Goal: Task Accomplishment & Management: Use online tool/utility

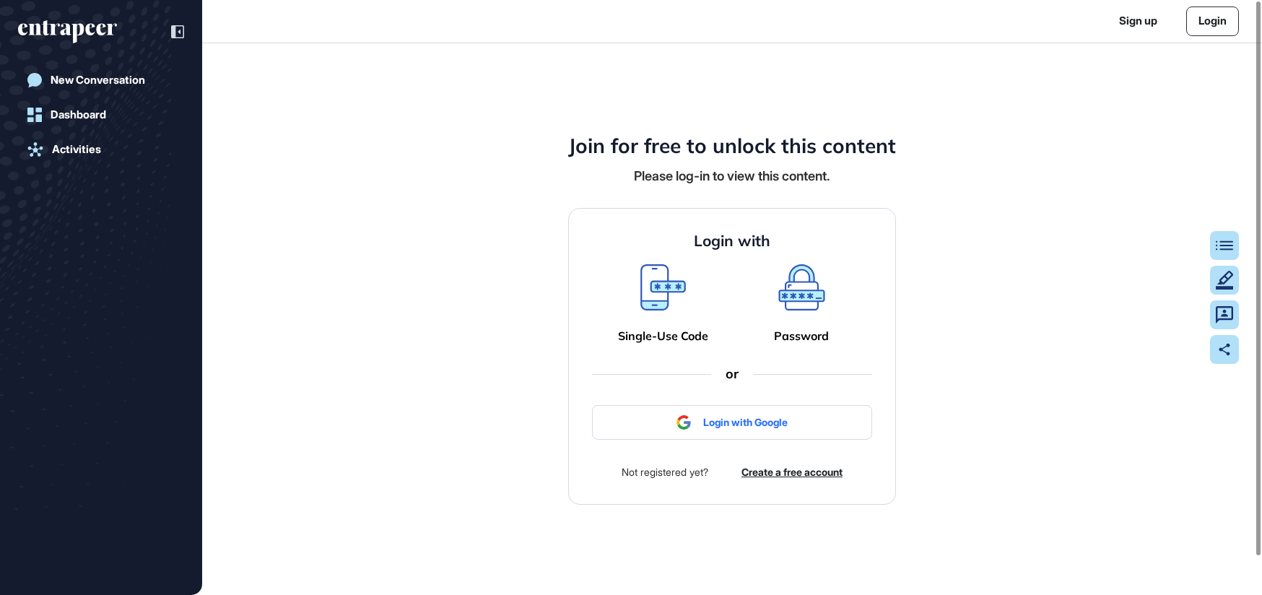
click at [651, 331] on div "Single-Use Code" at bounding box center [663, 336] width 90 height 14
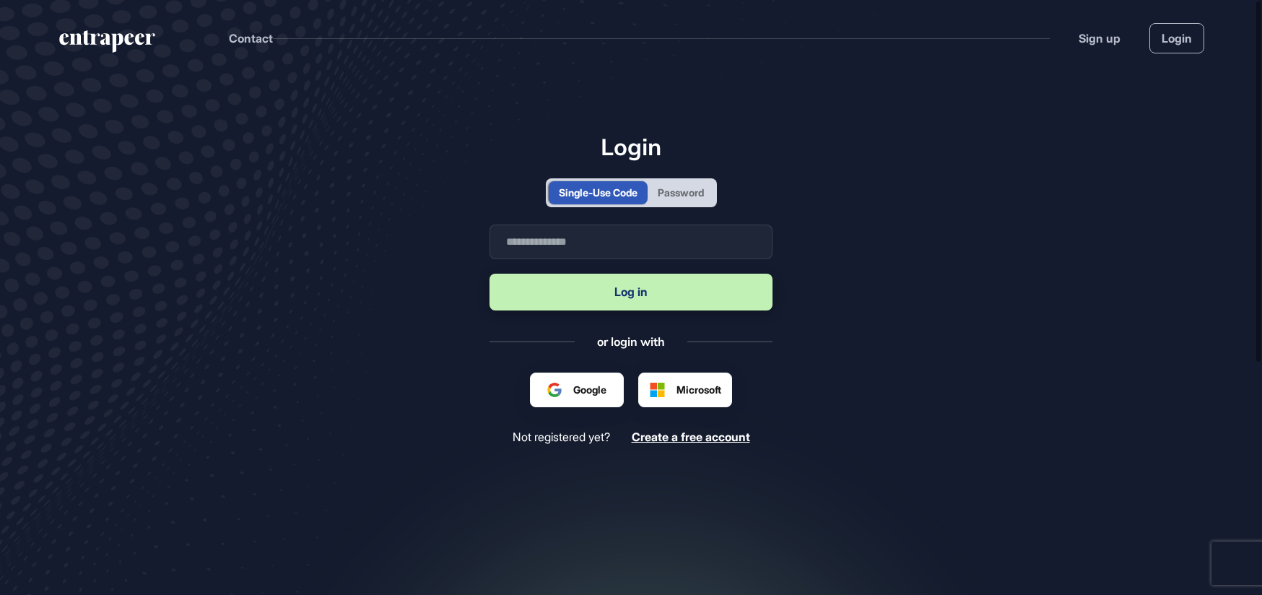
scroll to position [1, 1]
click at [598, 244] on input "text" at bounding box center [631, 242] width 283 height 35
type input "**********"
click at [618, 286] on button "Log in" at bounding box center [631, 292] width 283 height 37
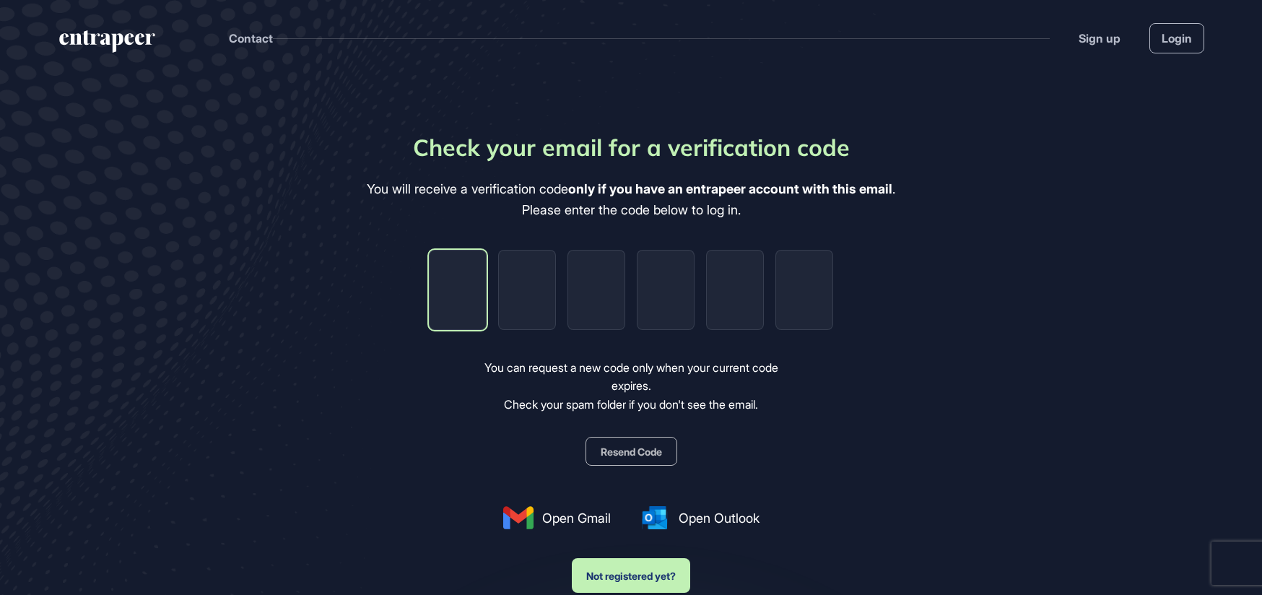
click at [443, 284] on input "tel" at bounding box center [458, 290] width 58 height 80
click at [459, 296] on input "tel" at bounding box center [458, 290] width 58 height 80
type input "*"
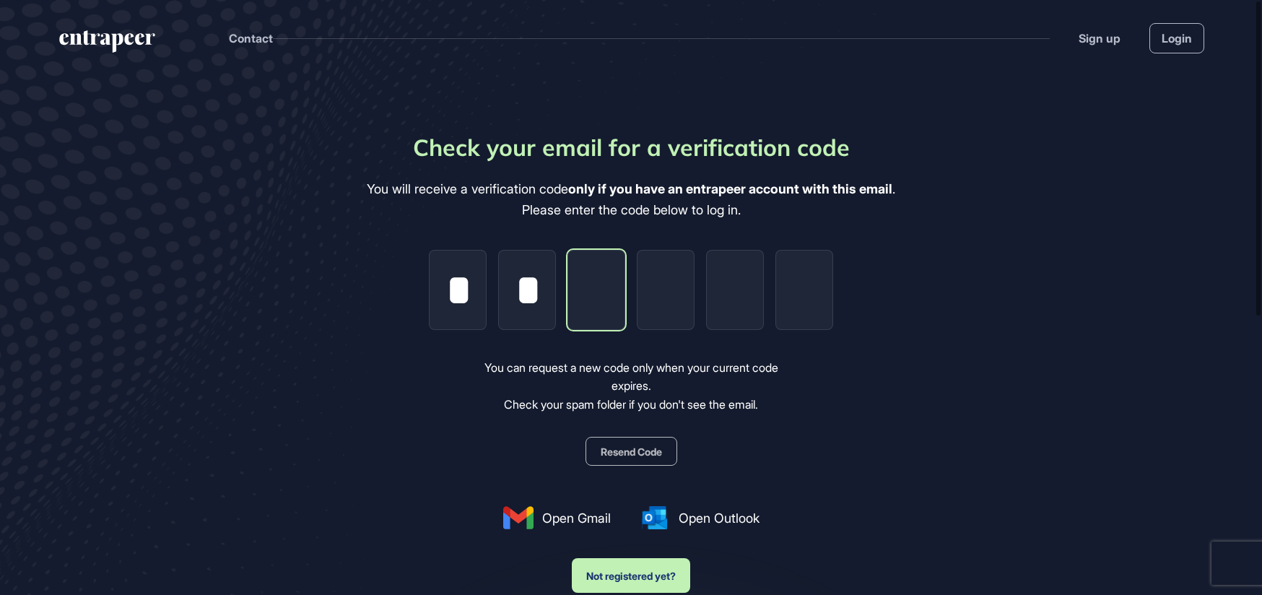
type input "*"
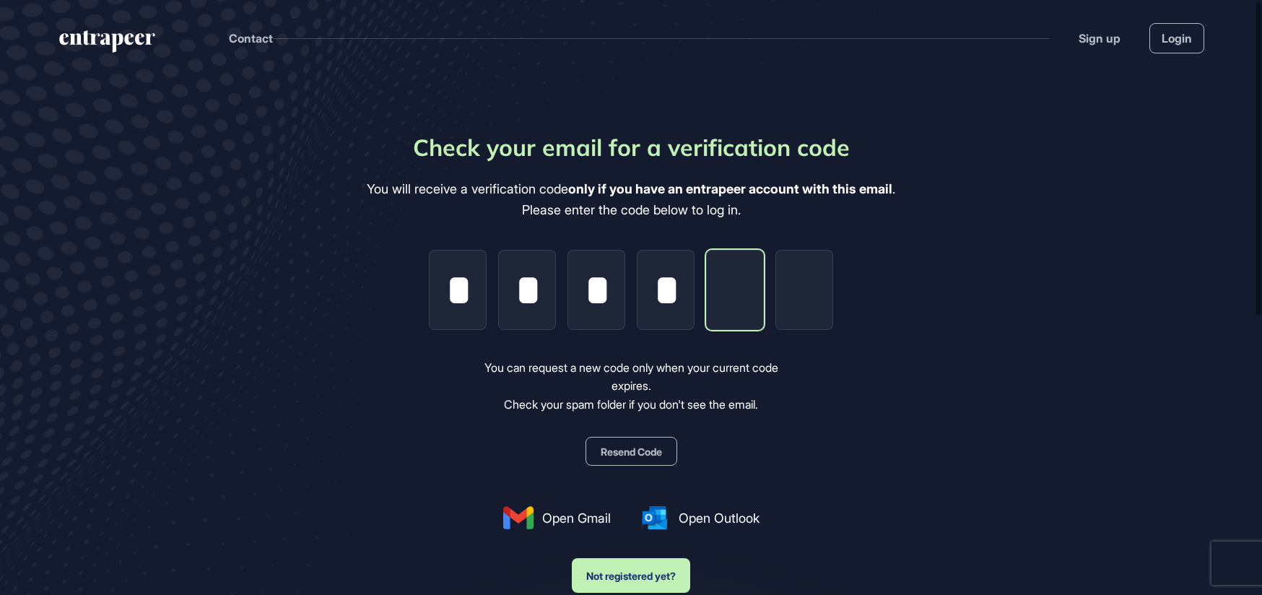
type input "*"
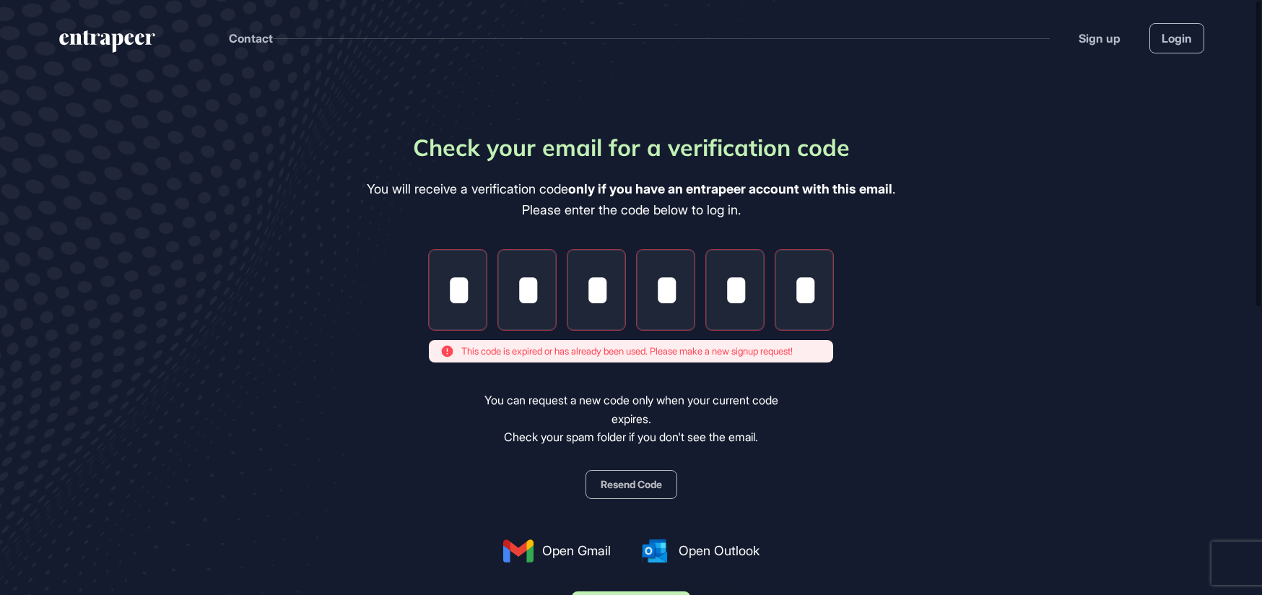
click at [633, 446] on button "Resend Code" at bounding box center [632, 484] width 92 height 29
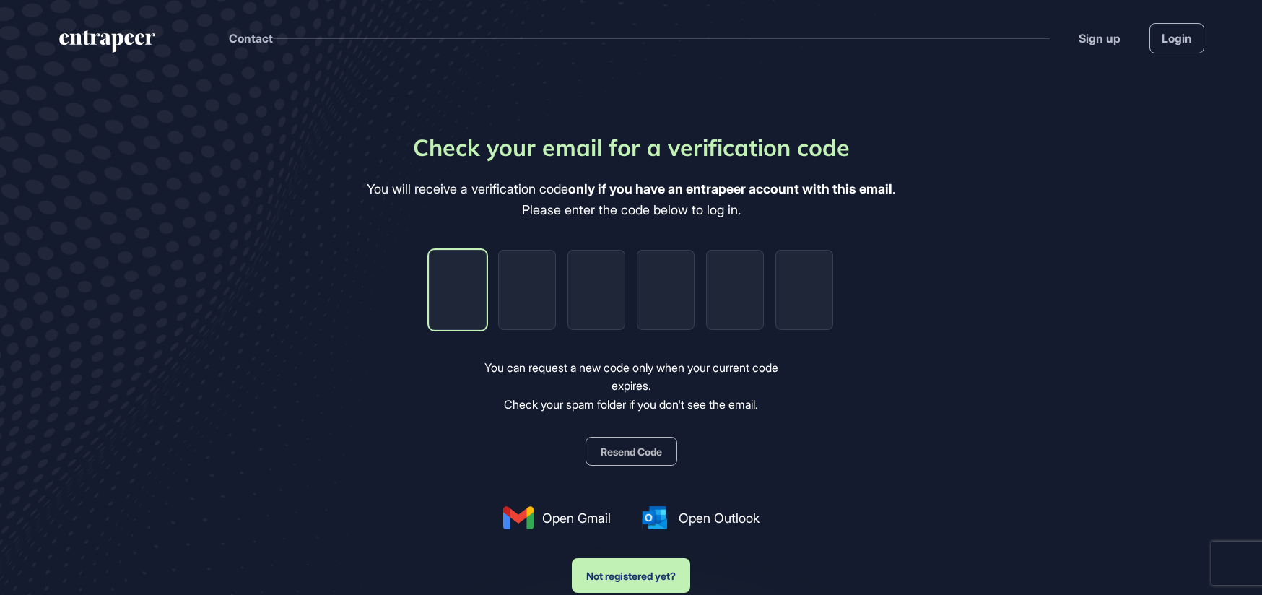
click at [458, 293] on input "tel" at bounding box center [458, 290] width 58 height 80
type input "*"
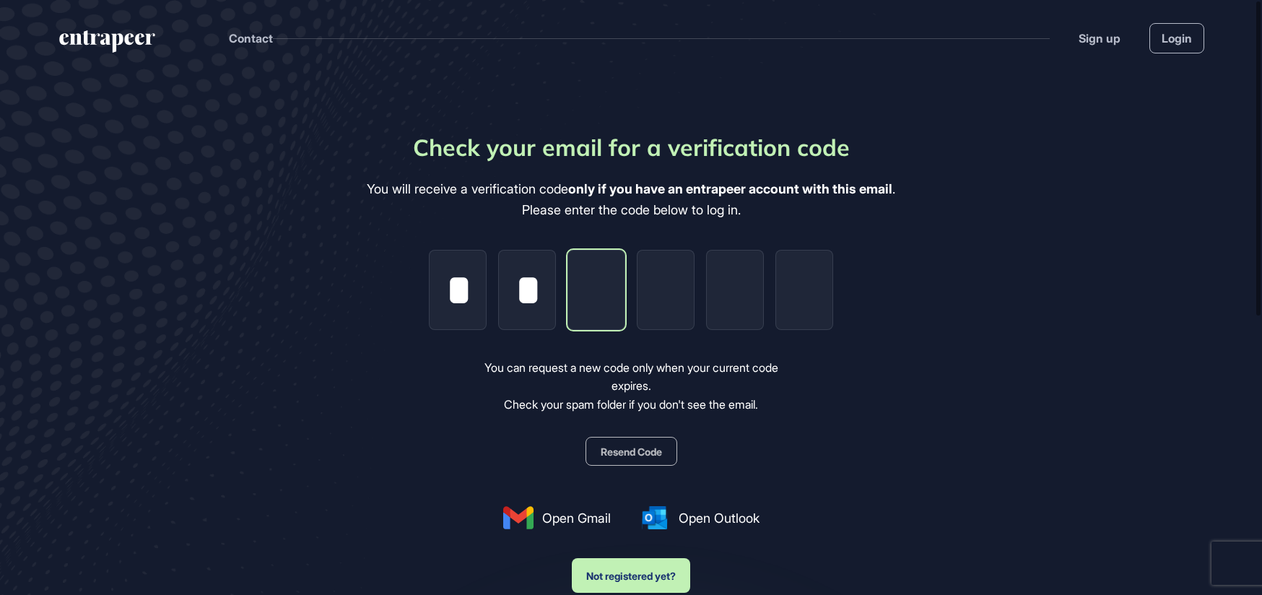
type input "*"
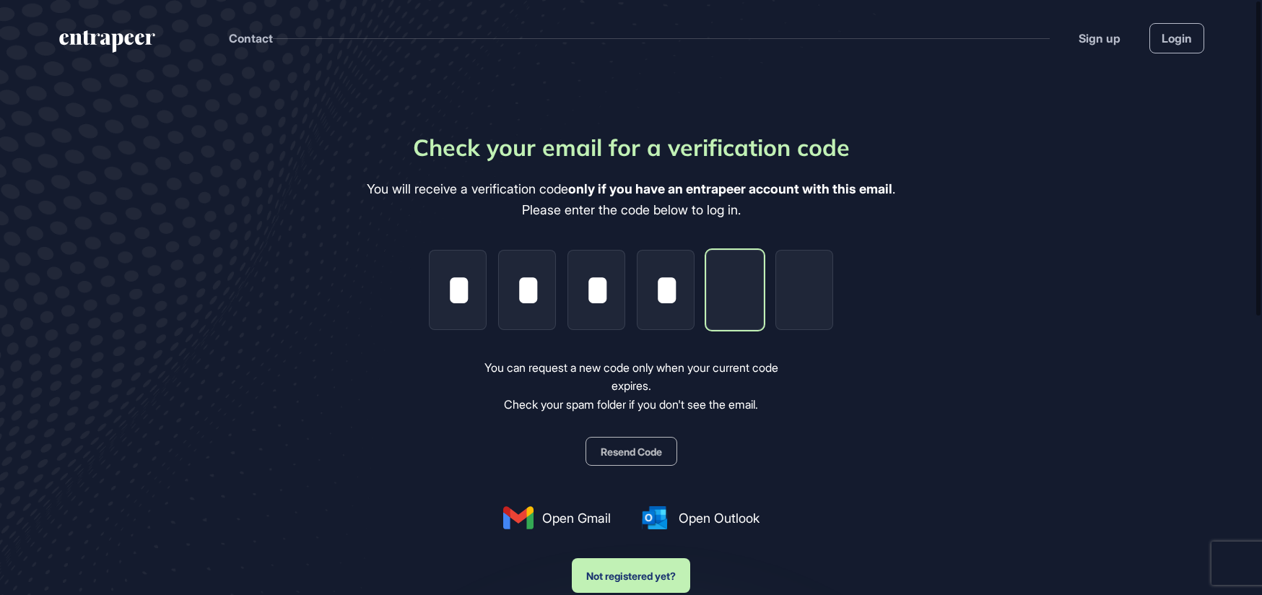
type input "*"
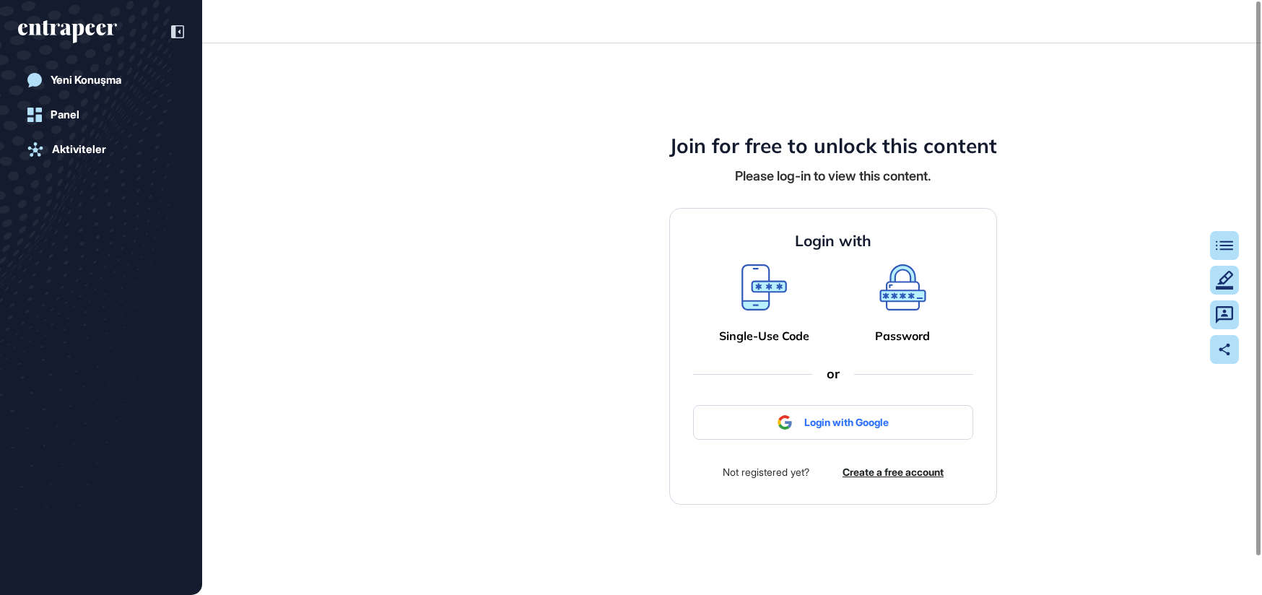
scroll to position [1, 1]
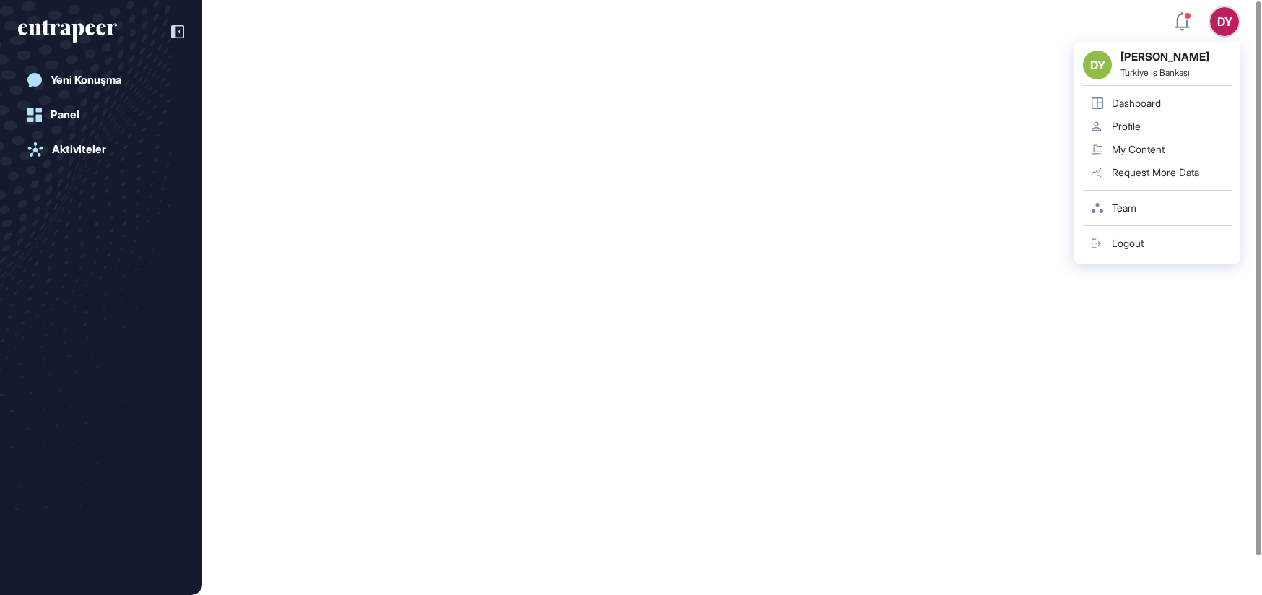
click at [946, 15] on div "DY" at bounding box center [1224, 21] width 29 height 29
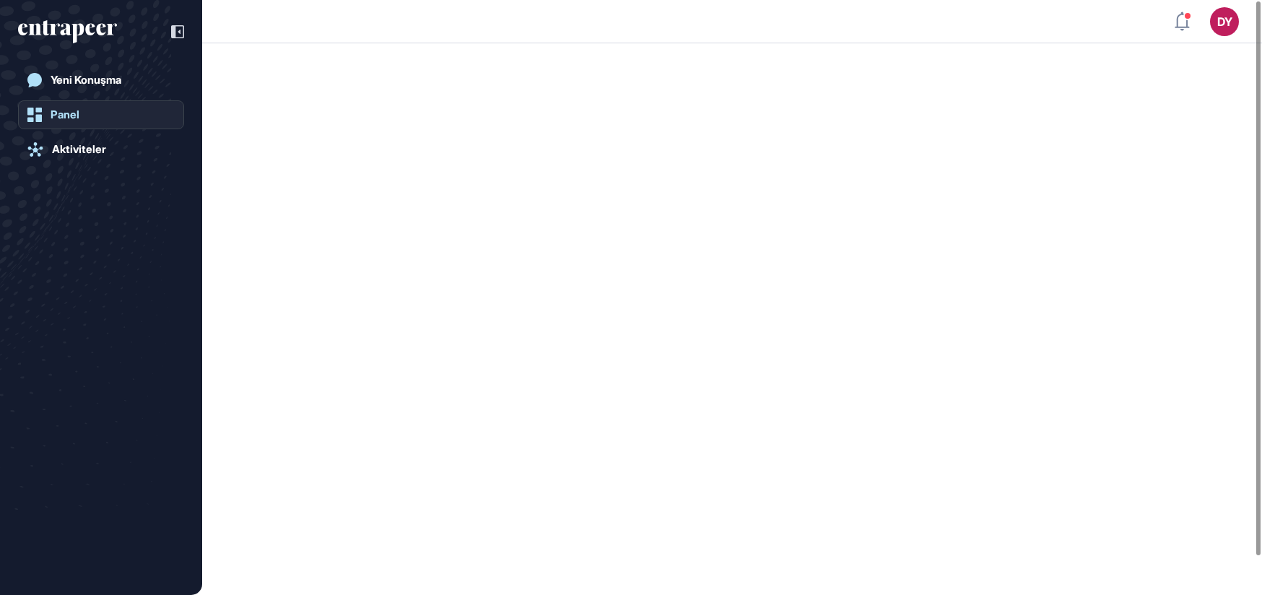
click at [75, 116] on div "Panel" at bounding box center [65, 114] width 29 height 13
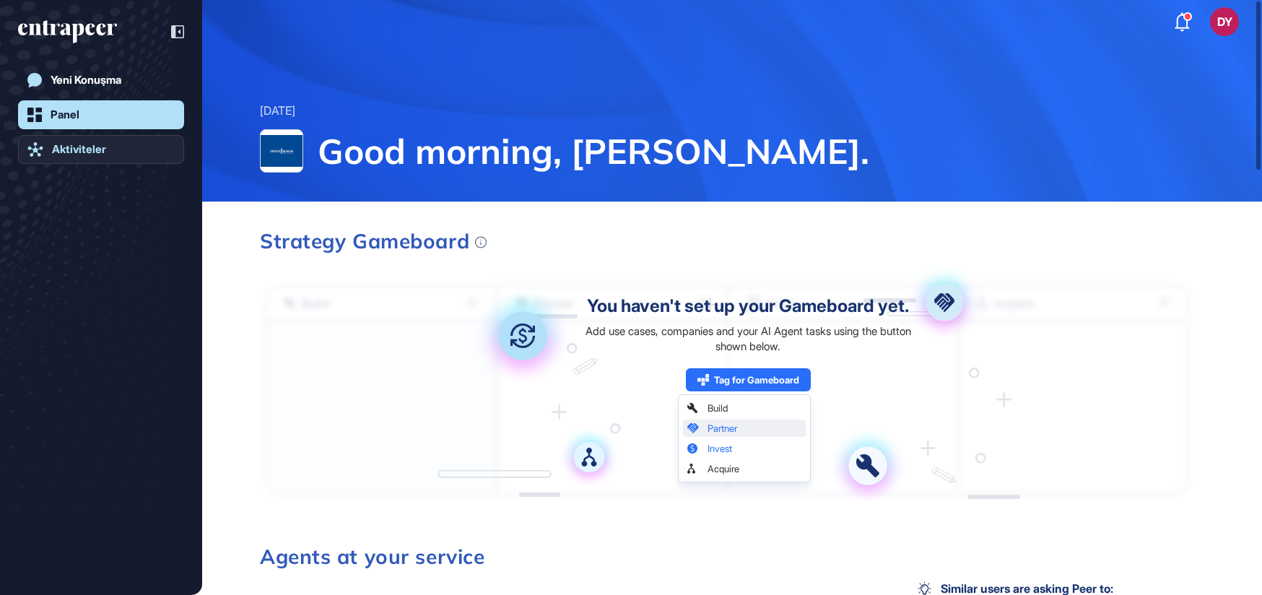
click at [91, 153] on div "Aktiviteler" at bounding box center [79, 149] width 54 height 13
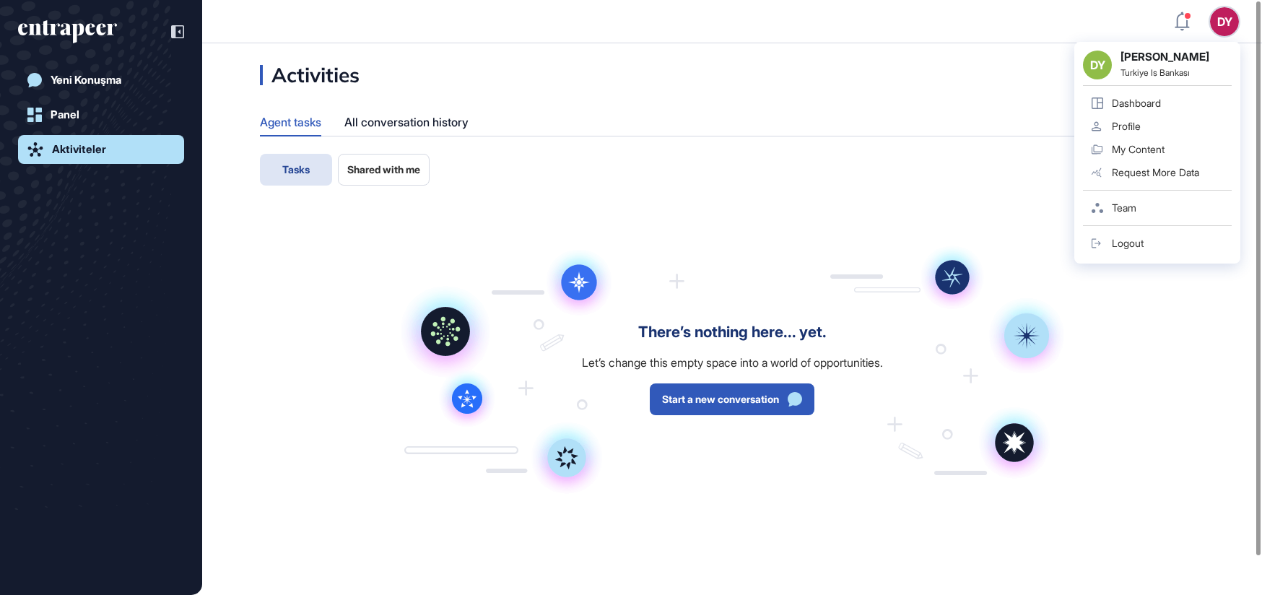
click at [946, 12] on div "DY DY [PERSON_NAME] Is Bankası Dashboard Profile My Content Request More Data T…" at bounding box center [1224, 21] width 29 height 29
